Goal: Transaction & Acquisition: Purchase product/service

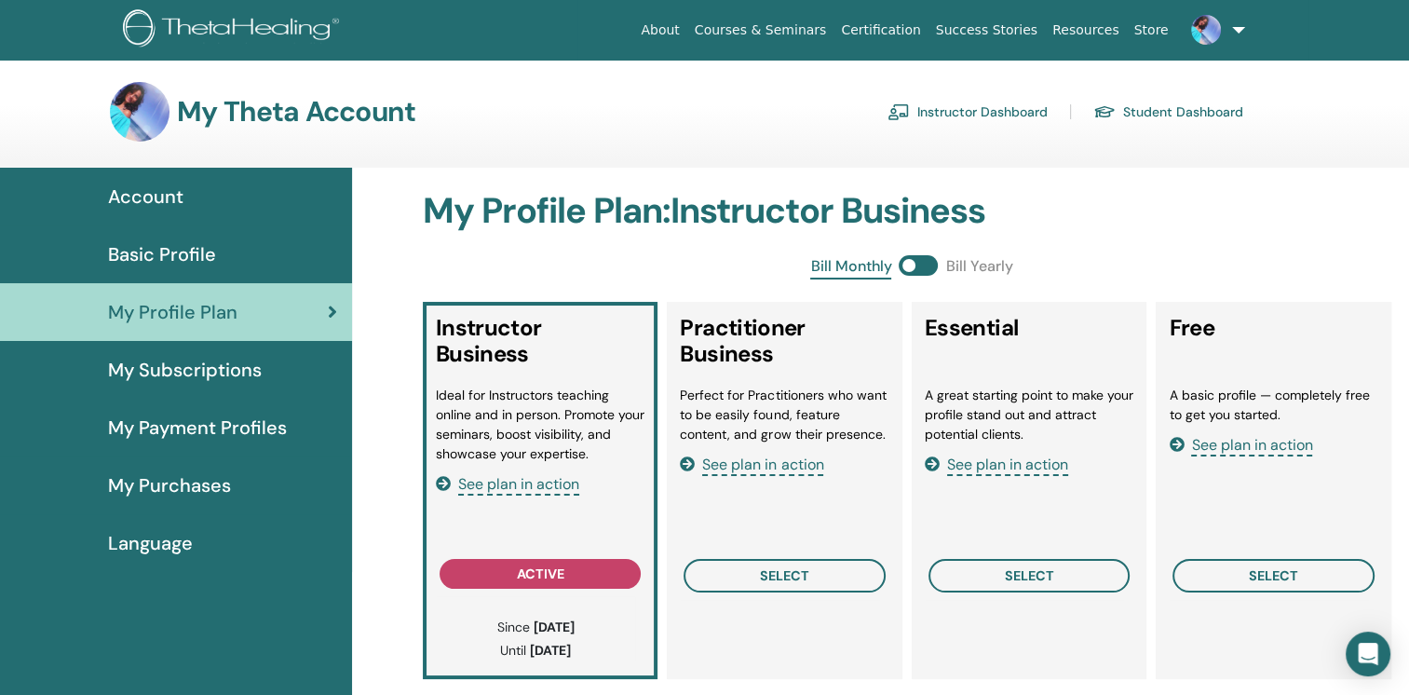
drag, startPoint x: 0, startPoint y: 0, endPoint x: 147, endPoint y: 250, distance: 290.5
click at [147, 250] on span "Basic Profile" at bounding box center [162, 254] width 108 height 28
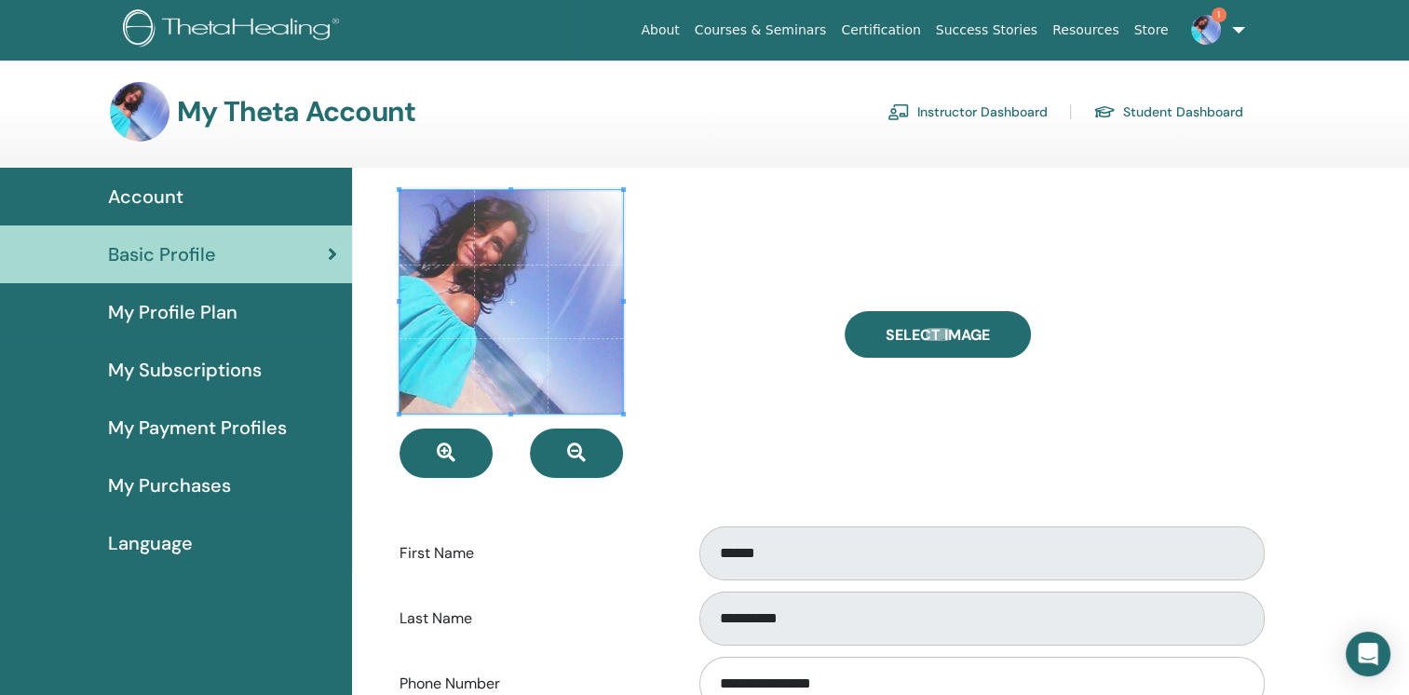
click at [148, 315] on span "My Profile Plan" at bounding box center [172, 312] width 129 height 28
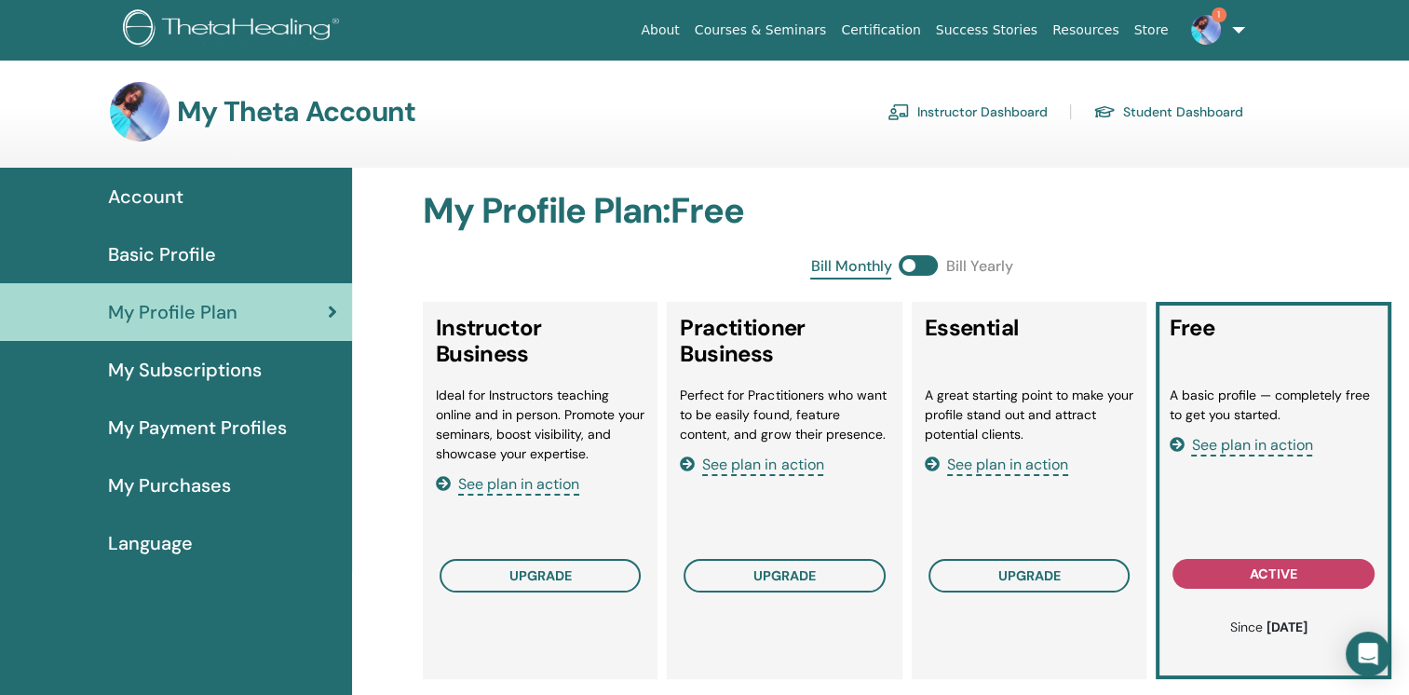
click at [1210, 28] on img at bounding box center [1206, 30] width 30 height 30
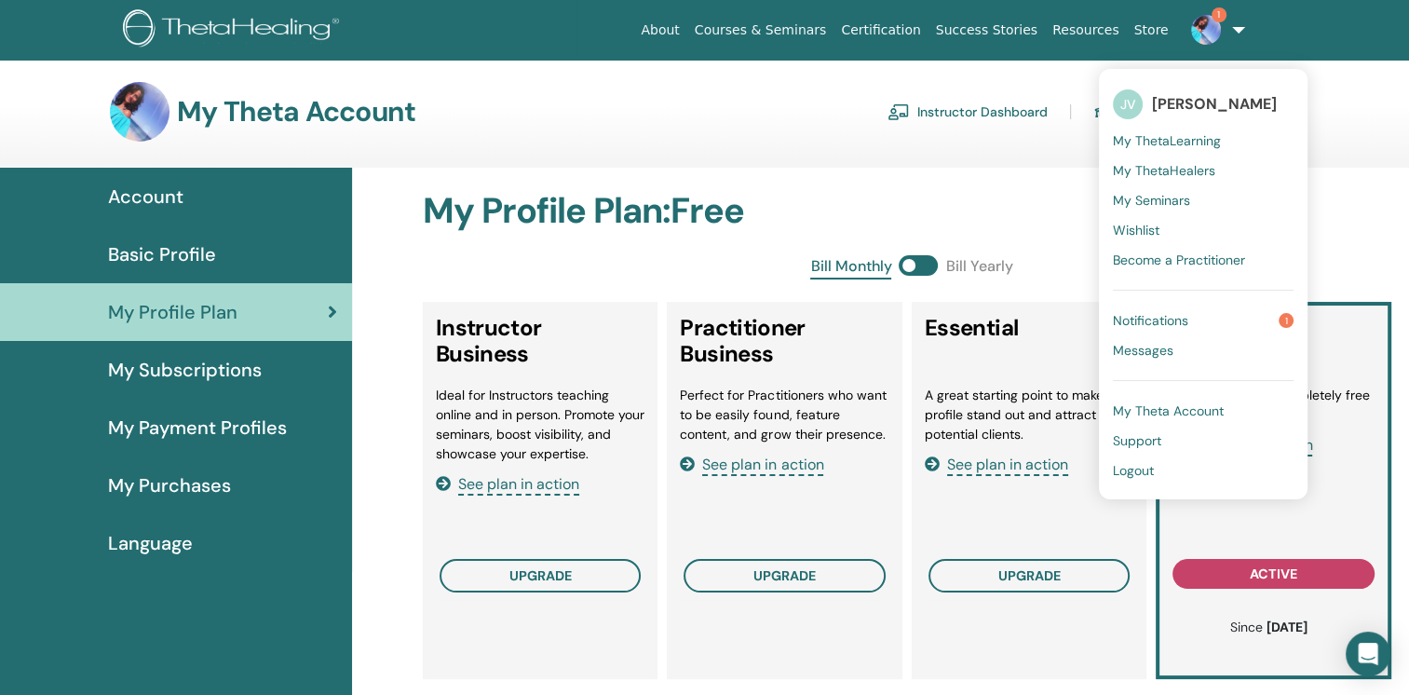
click at [1188, 319] on span "Notifications" at bounding box center [1150, 320] width 75 height 17
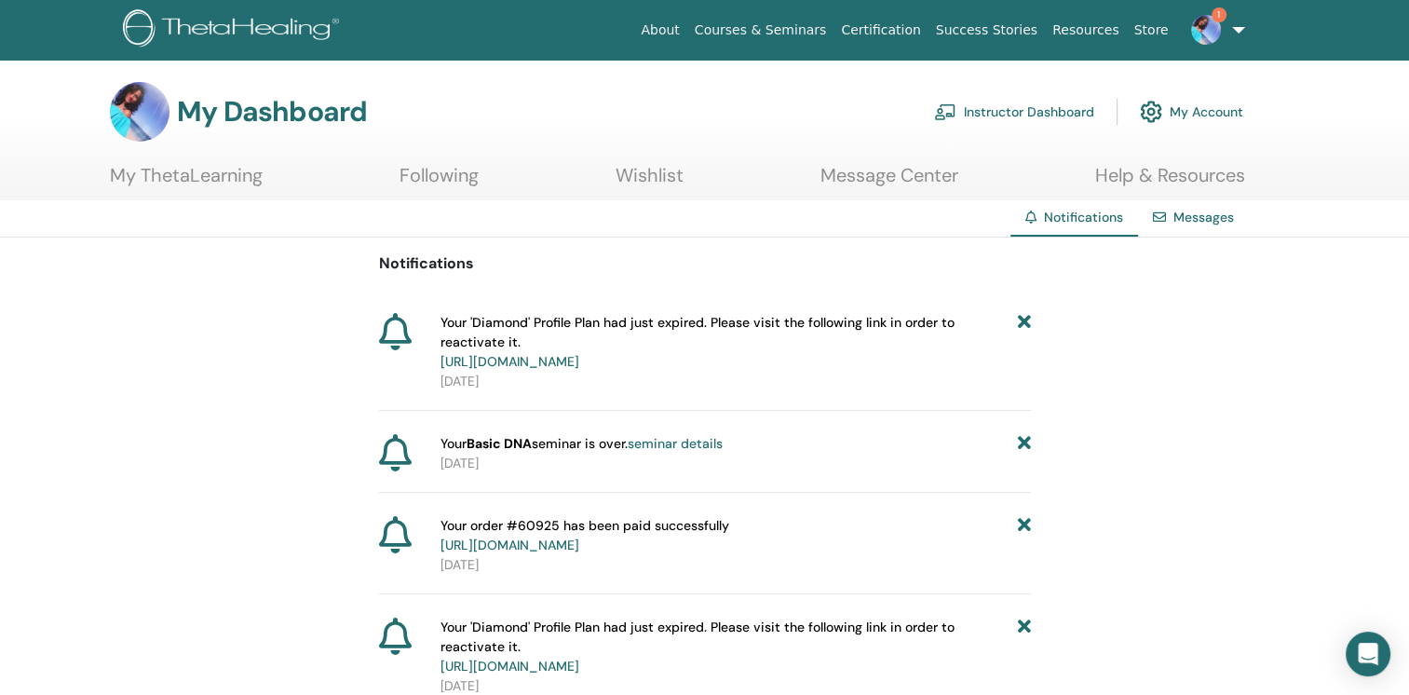
click at [579, 353] on link "https://member.thetahealing.com/member/account/subscriptions/plan" at bounding box center [509, 361] width 139 height 17
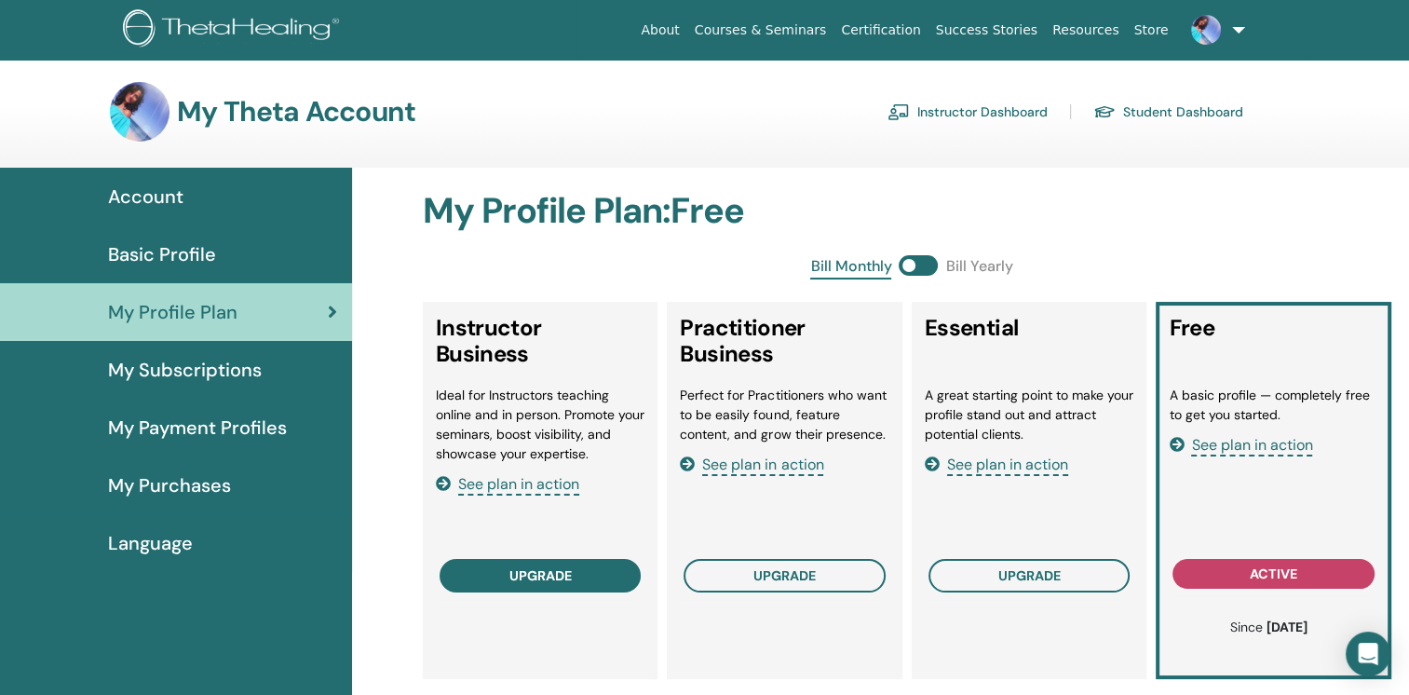
click at [566, 573] on span "upgrade" at bounding box center [540, 575] width 62 height 15
click at [214, 483] on span "My Purchases" at bounding box center [169, 485] width 123 height 28
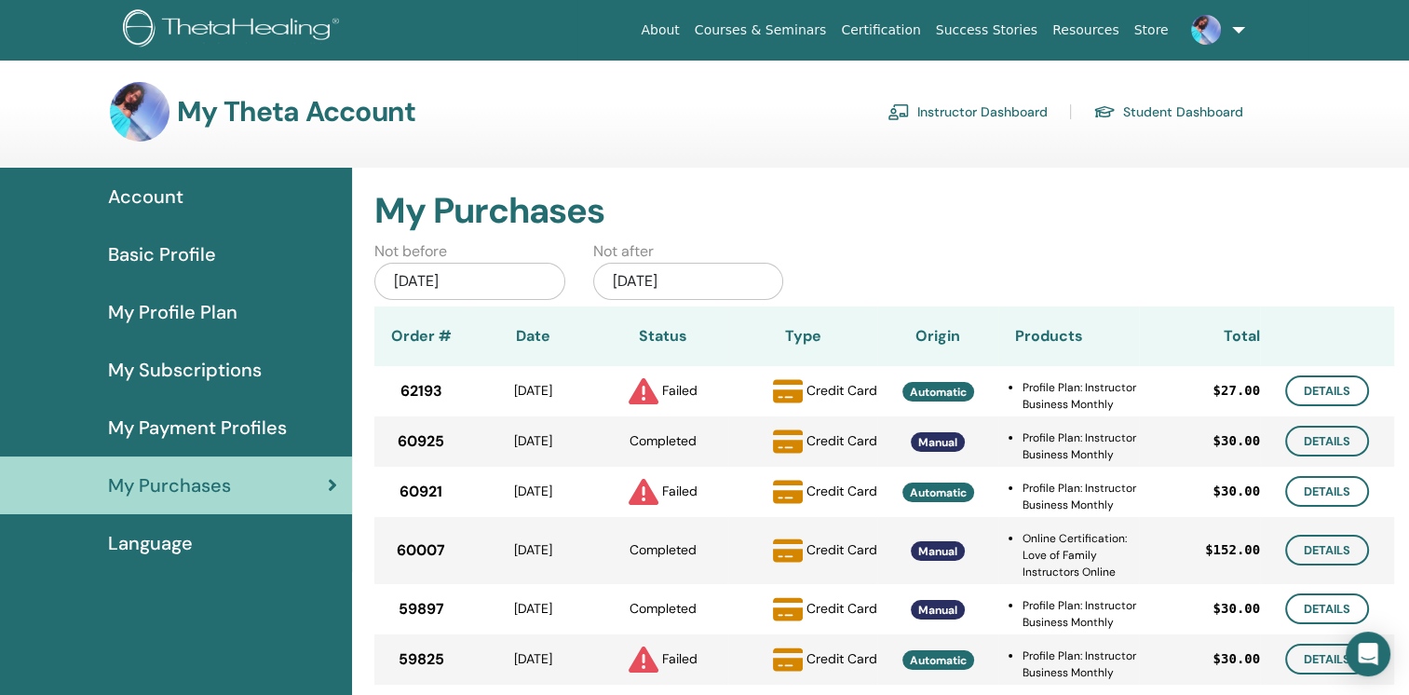
click at [185, 378] on span "My Subscriptions" at bounding box center [185, 370] width 154 height 28
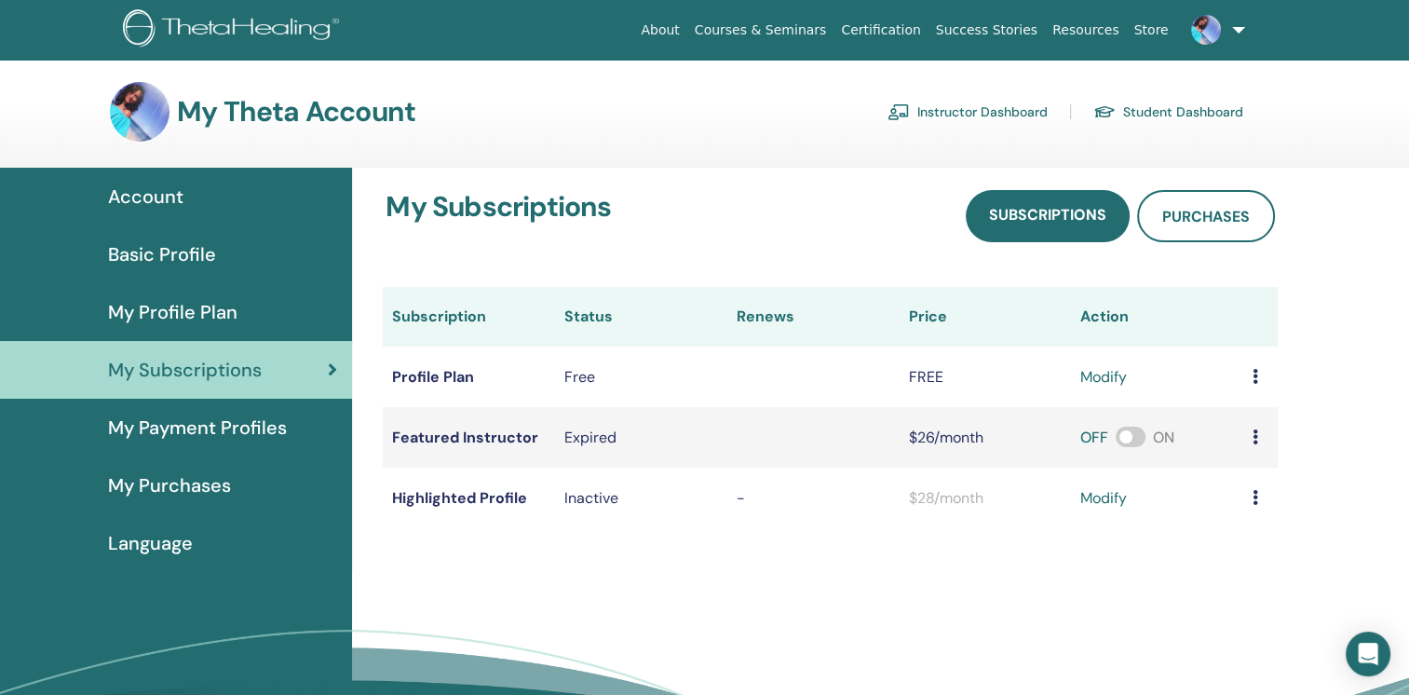
click at [1101, 378] on link "modify" at bounding box center [1103, 377] width 47 height 22
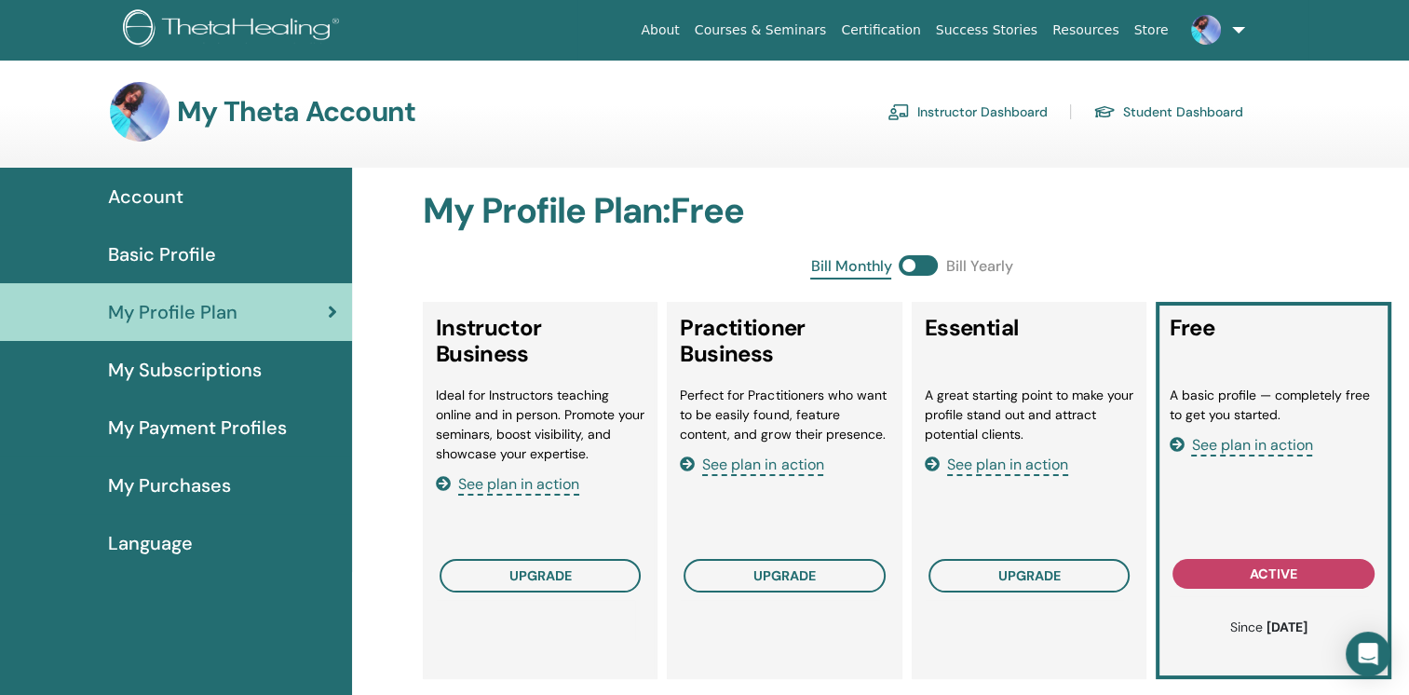
click at [224, 372] on span "My Subscriptions" at bounding box center [185, 370] width 154 height 28
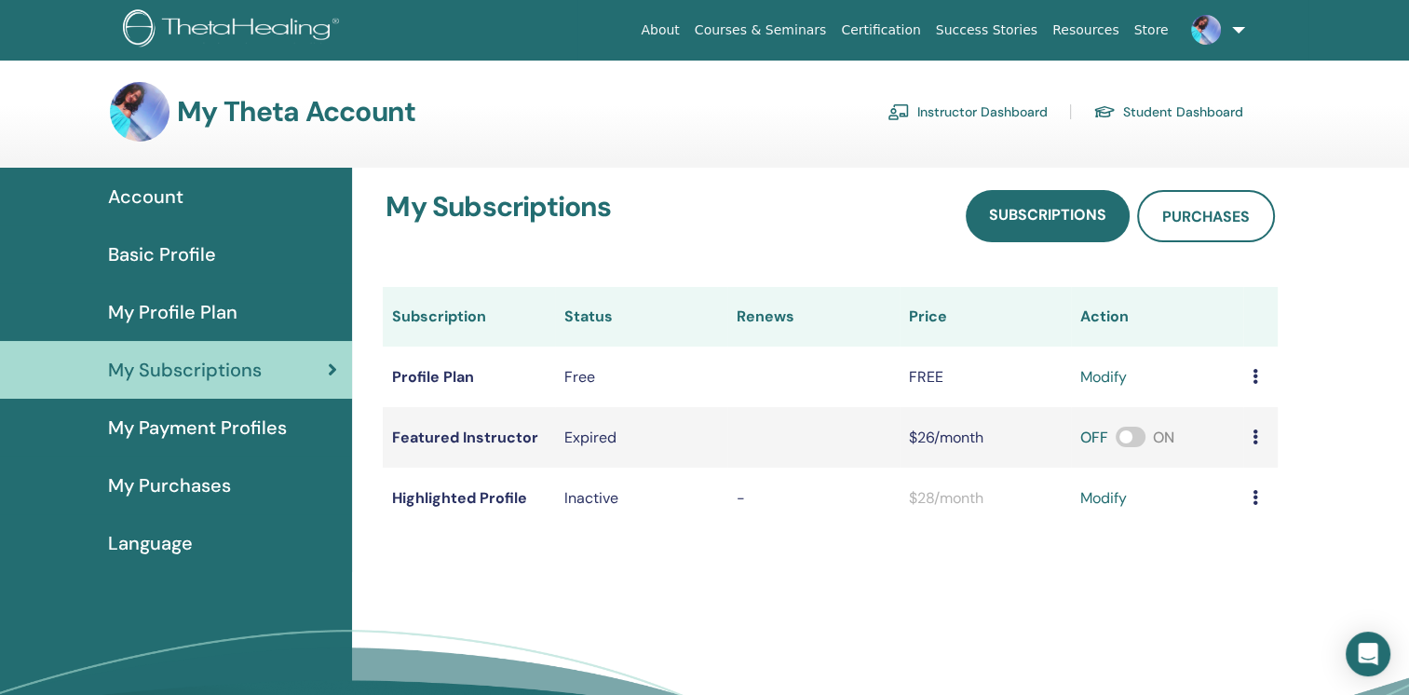
click at [223, 434] on span "My Payment Profiles" at bounding box center [197, 427] width 179 height 28
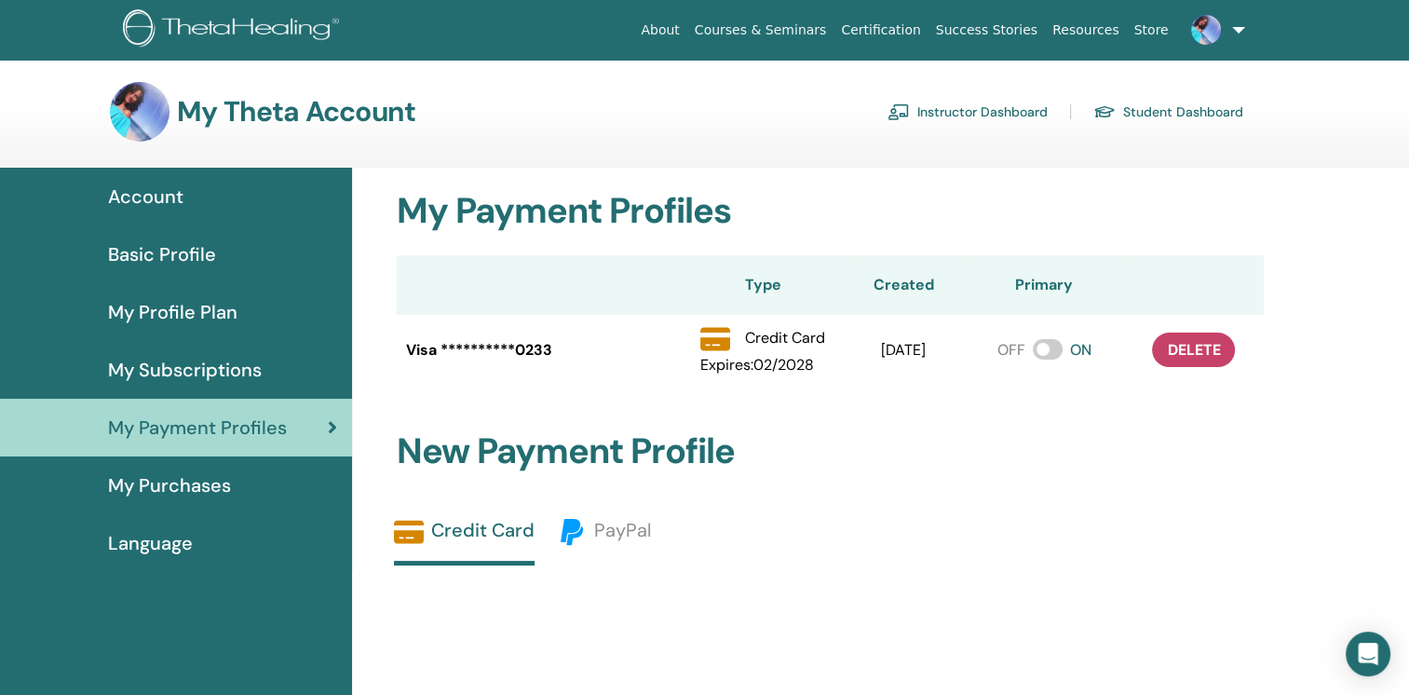
click at [197, 263] on span "Basic Profile" at bounding box center [162, 254] width 108 height 28
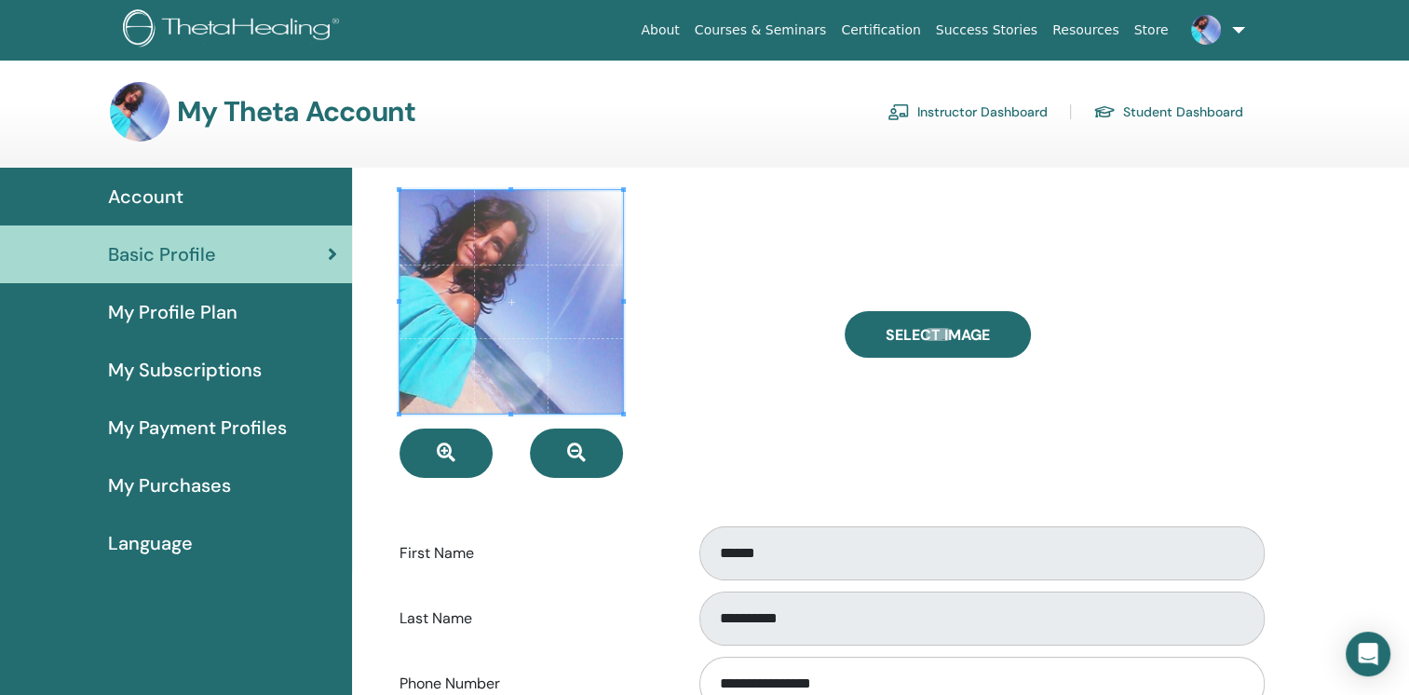
click at [182, 368] on span "My Subscriptions" at bounding box center [185, 370] width 154 height 28
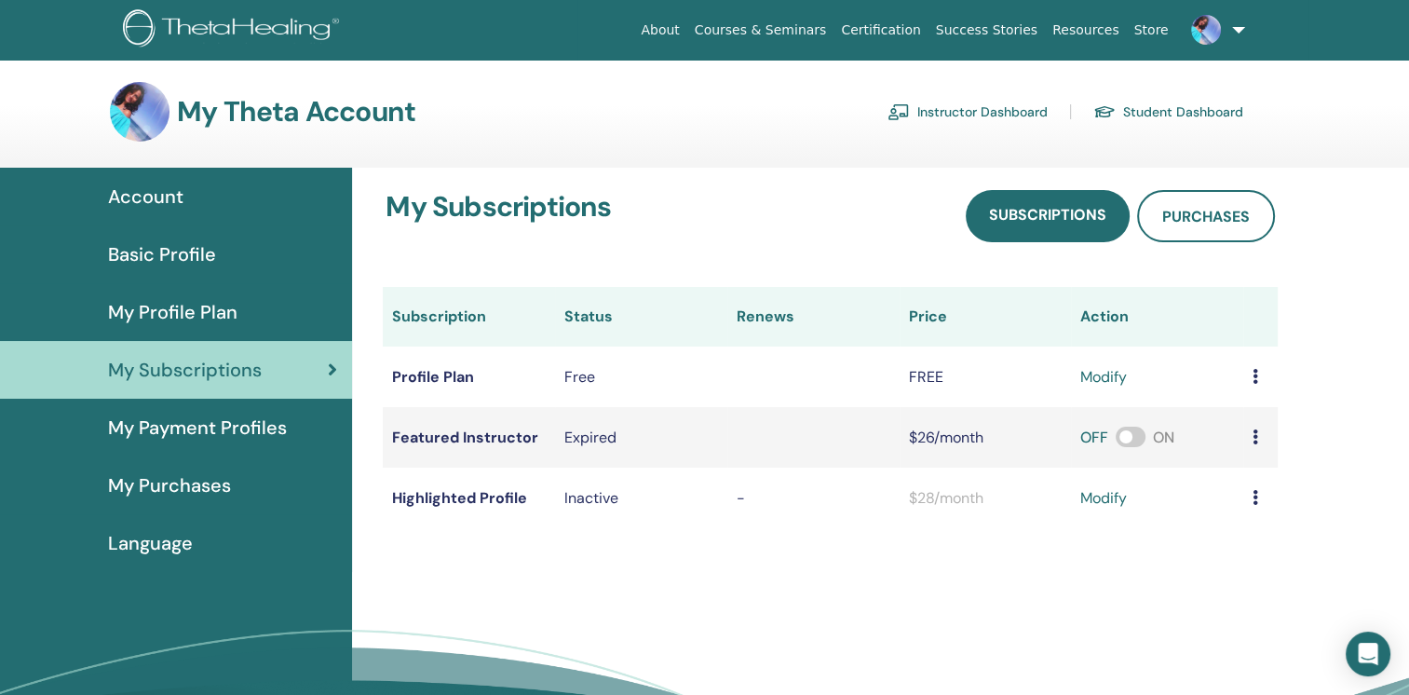
click at [169, 482] on span "My Purchases" at bounding box center [169, 485] width 123 height 28
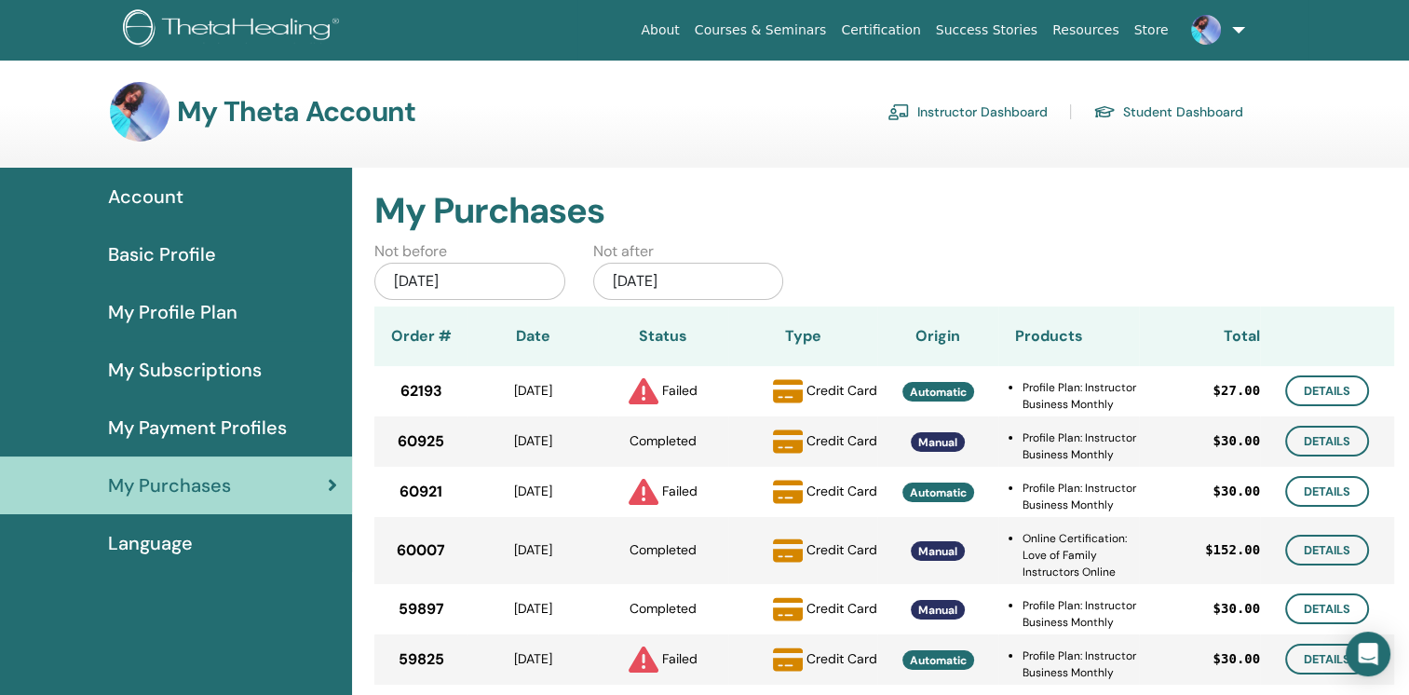
click at [196, 435] on span "My Payment Profiles" at bounding box center [197, 427] width 179 height 28
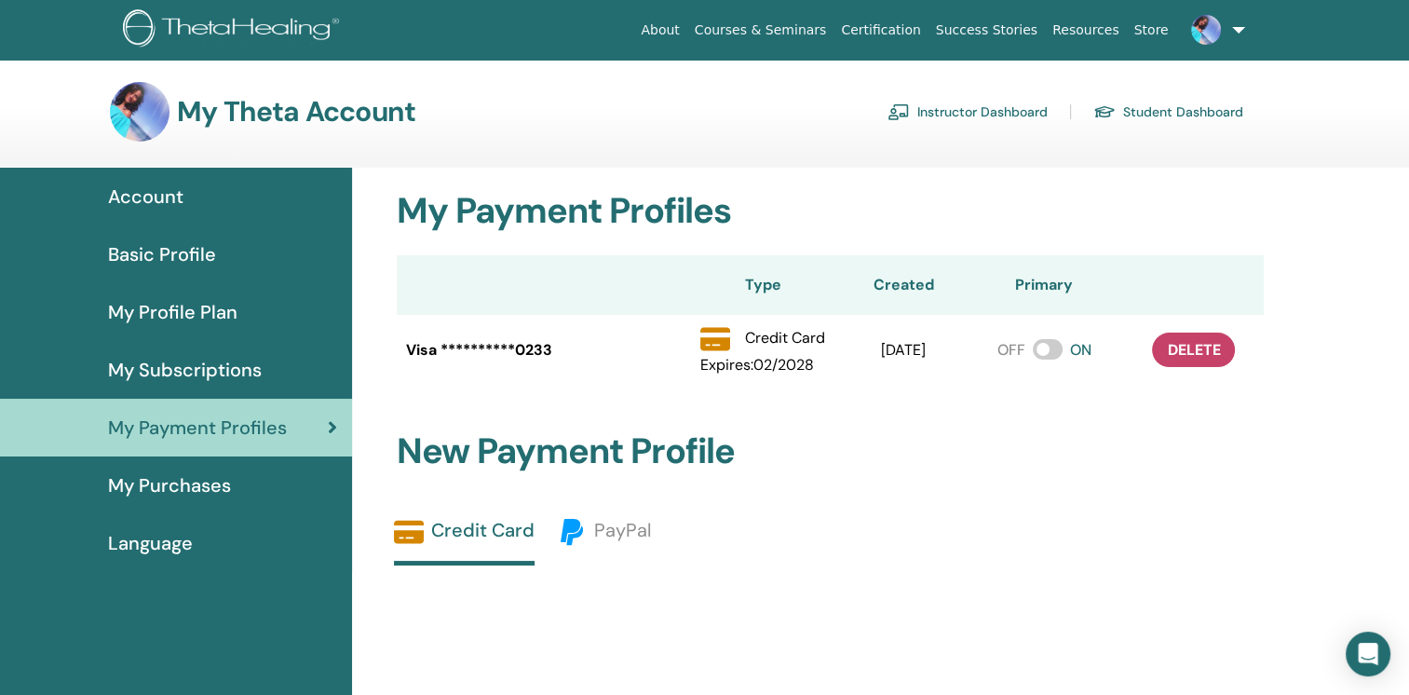
click at [182, 301] on span "My Profile Plan" at bounding box center [172, 312] width 129 height 28
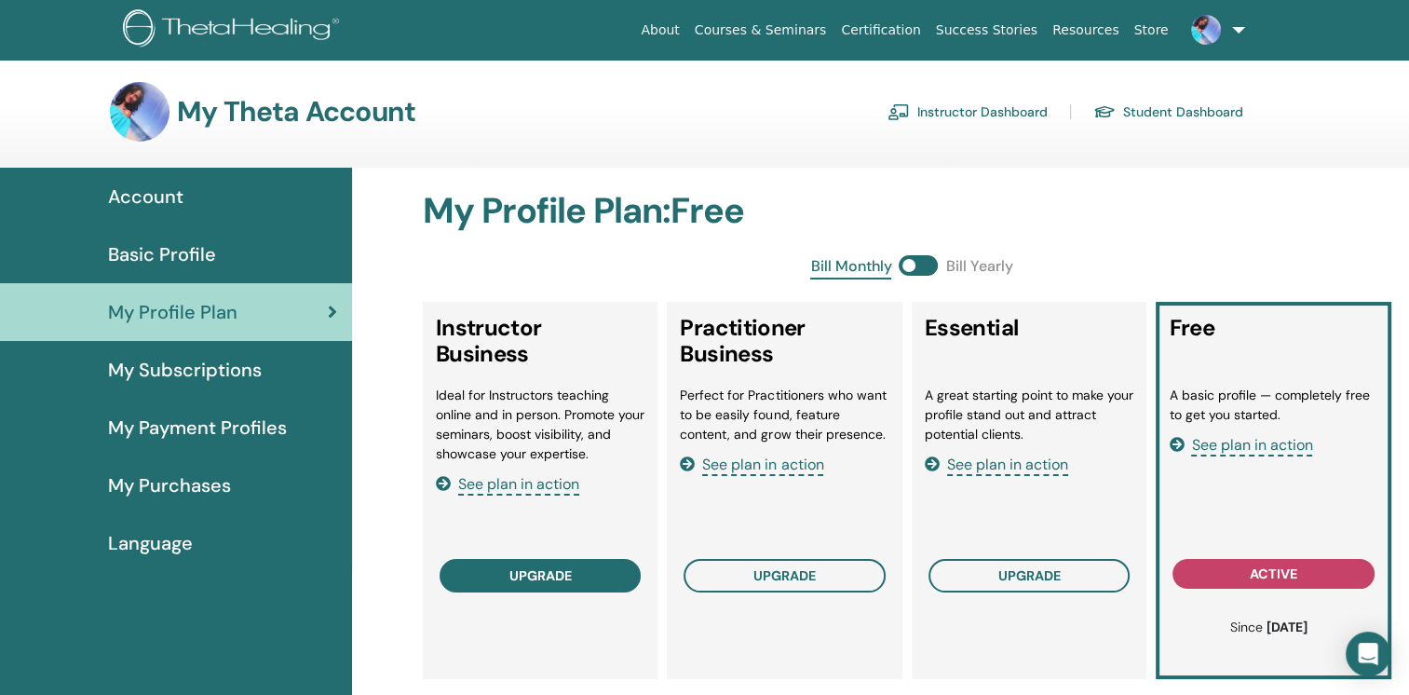
click at [565, 577] on span "upgrade" at bounding box center [540, 575] width 62 height 15
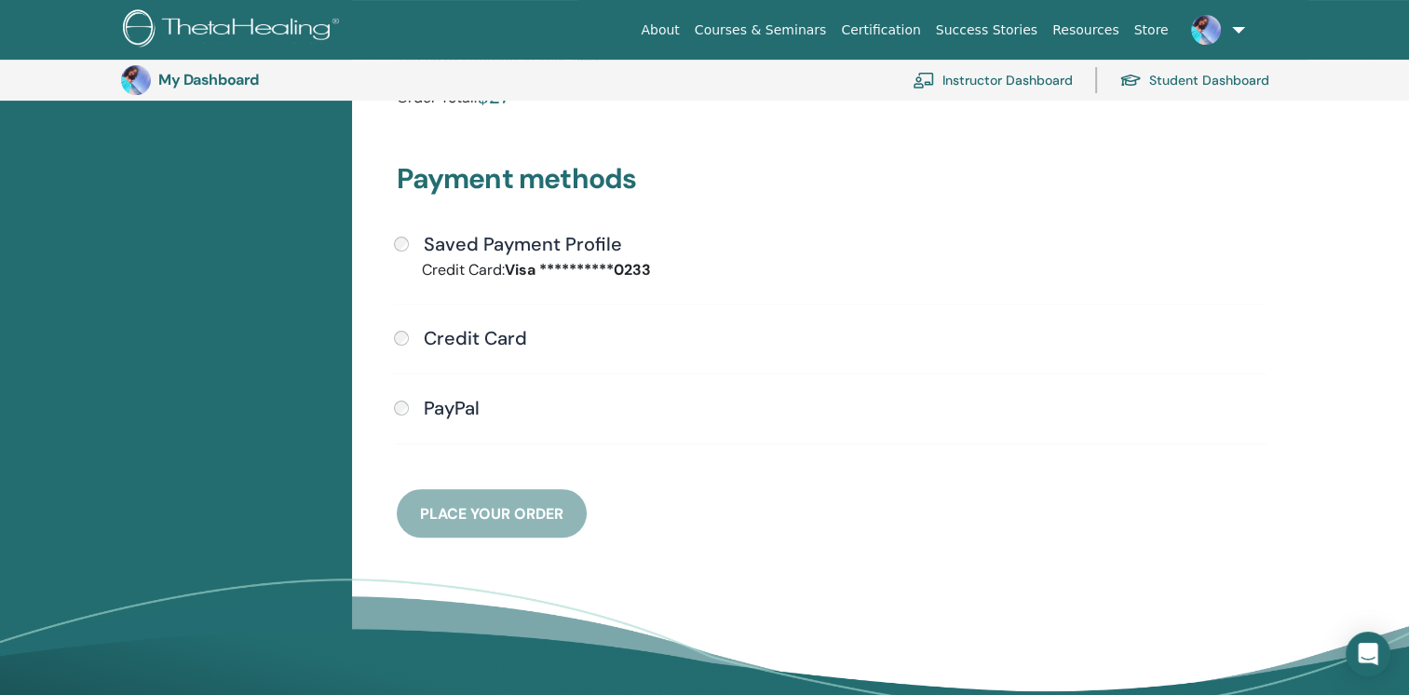
scroll to position [430, 0]
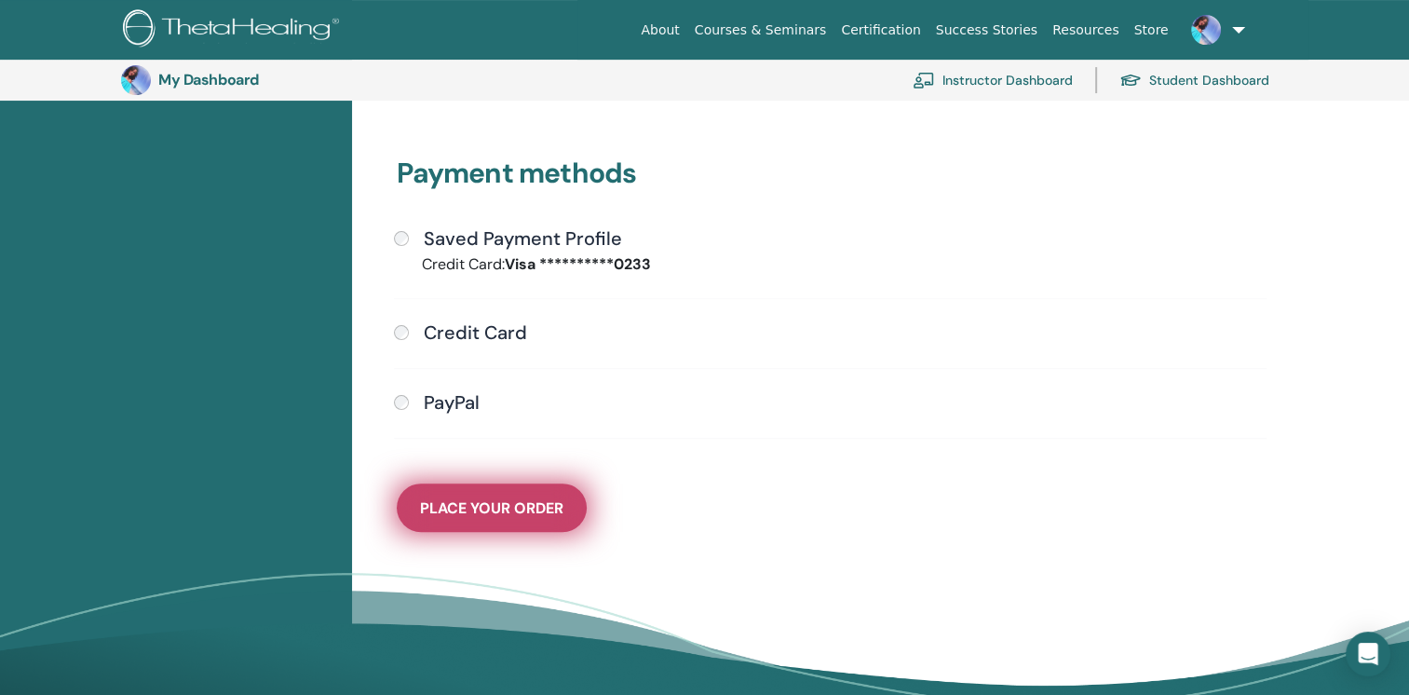
click at [503, 505] on span "Place Your Order" at bounding box center [491, 508] width 143 height 20
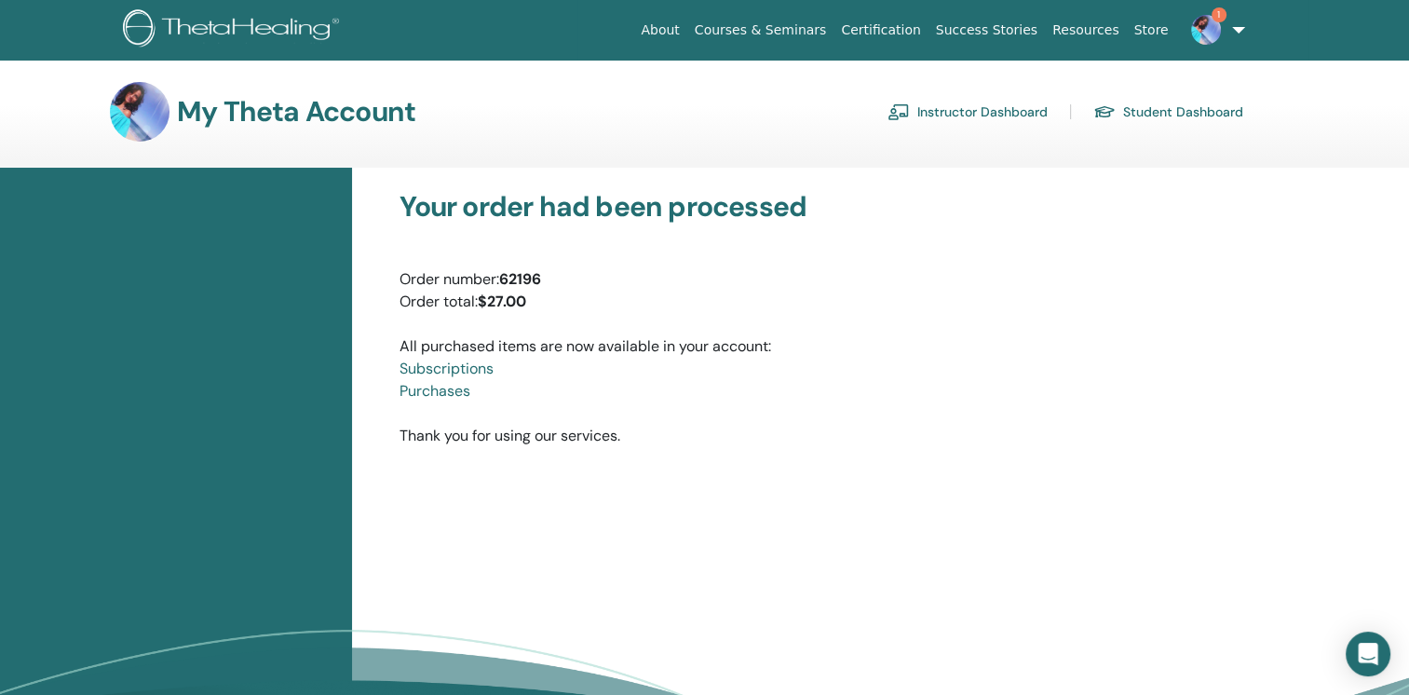
click at [1195, 20] on img at bounding box center [1206, 30] width 30 height 30
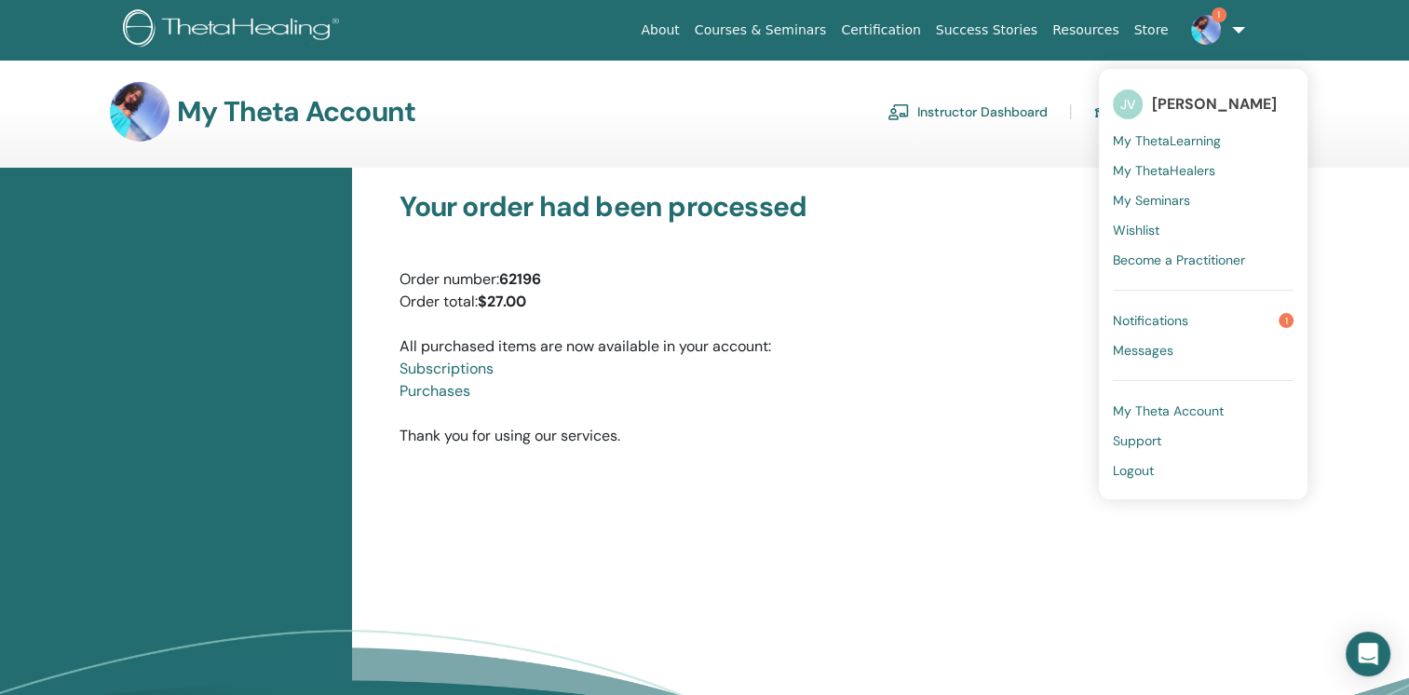
click at [1161, 315] on span "Notifications" at bounding box center [1150, 320] width 75 height 17
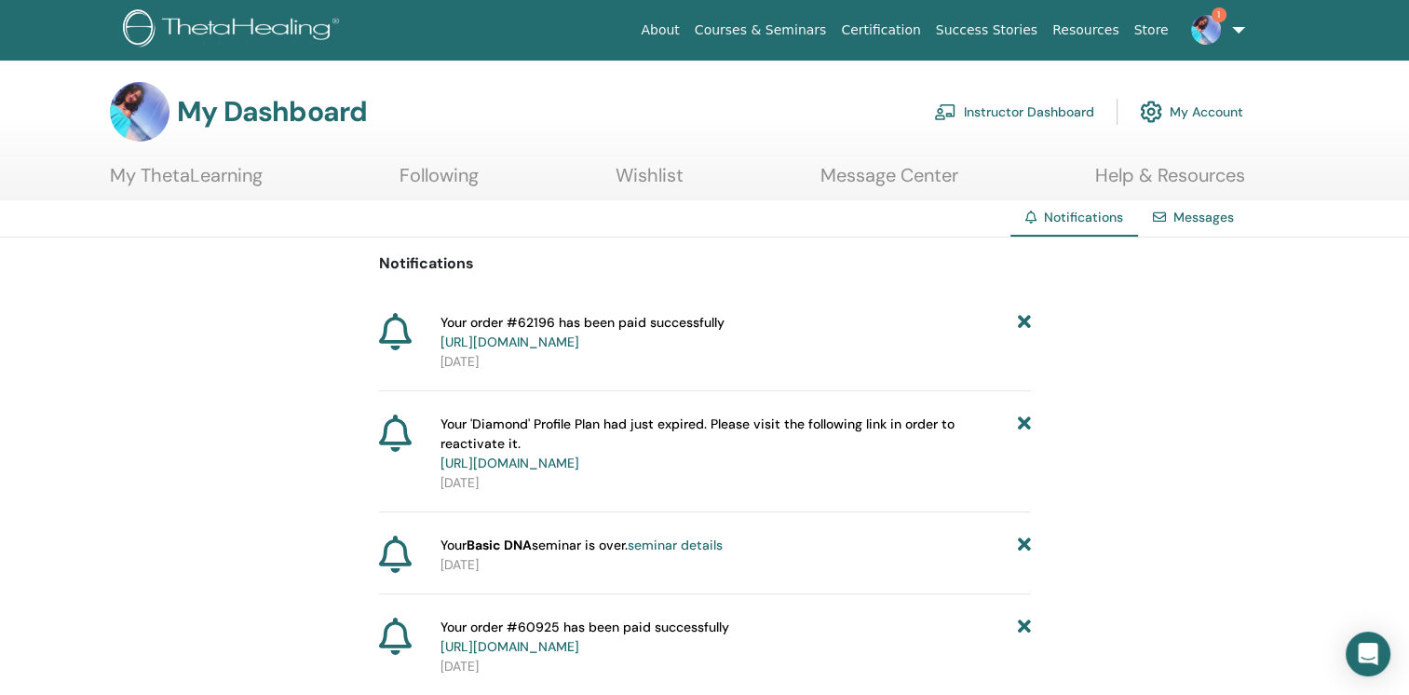
click at [1208, 23] on img at bounding box center [1206, 30] width 30 height 30
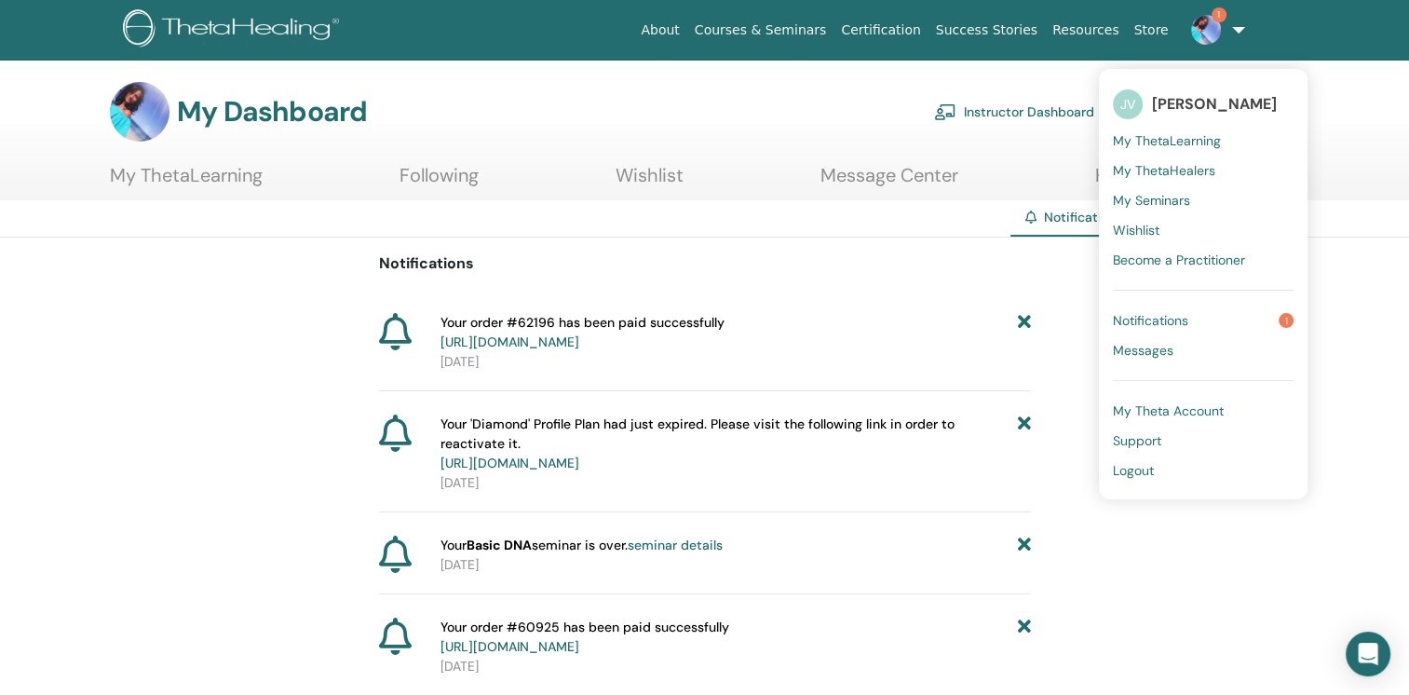
click at [1210, 311] on link "Notifications 1" at bounding box center [1203, 320] width 181 height 30
